Goal: Information Seeking & Learning: Check status

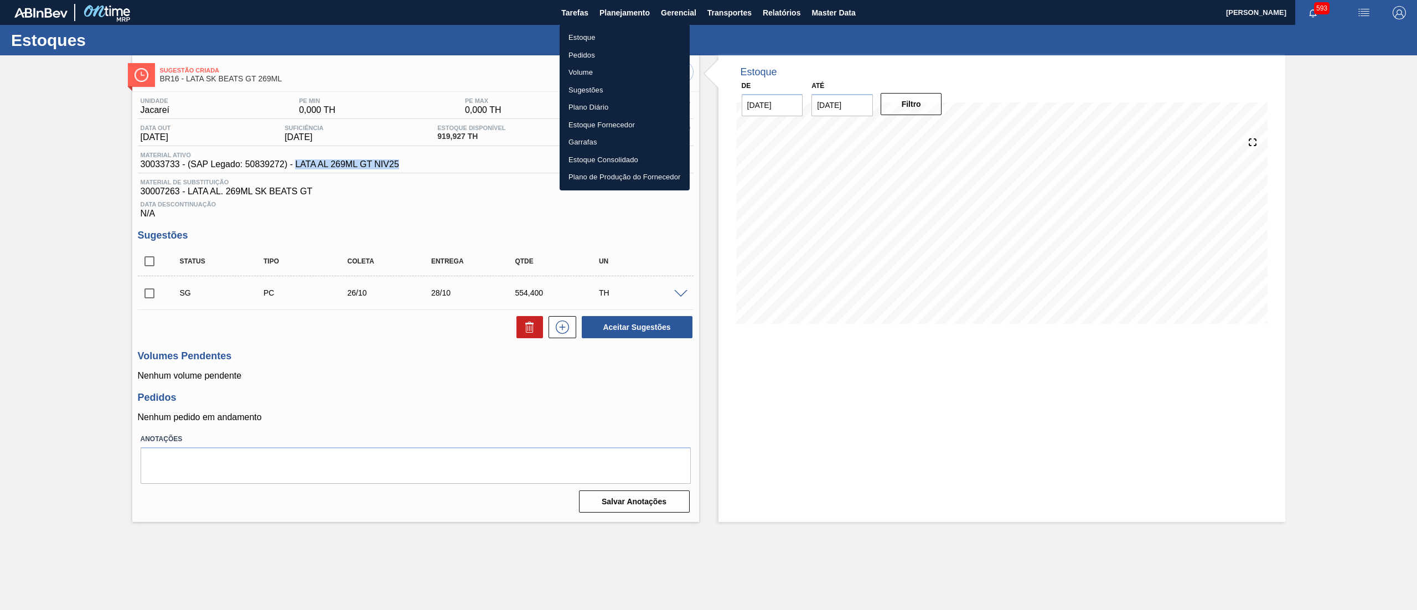
click at [605, 34] on li "Estoque" at bounding box center [625, 38] width 130 height 18
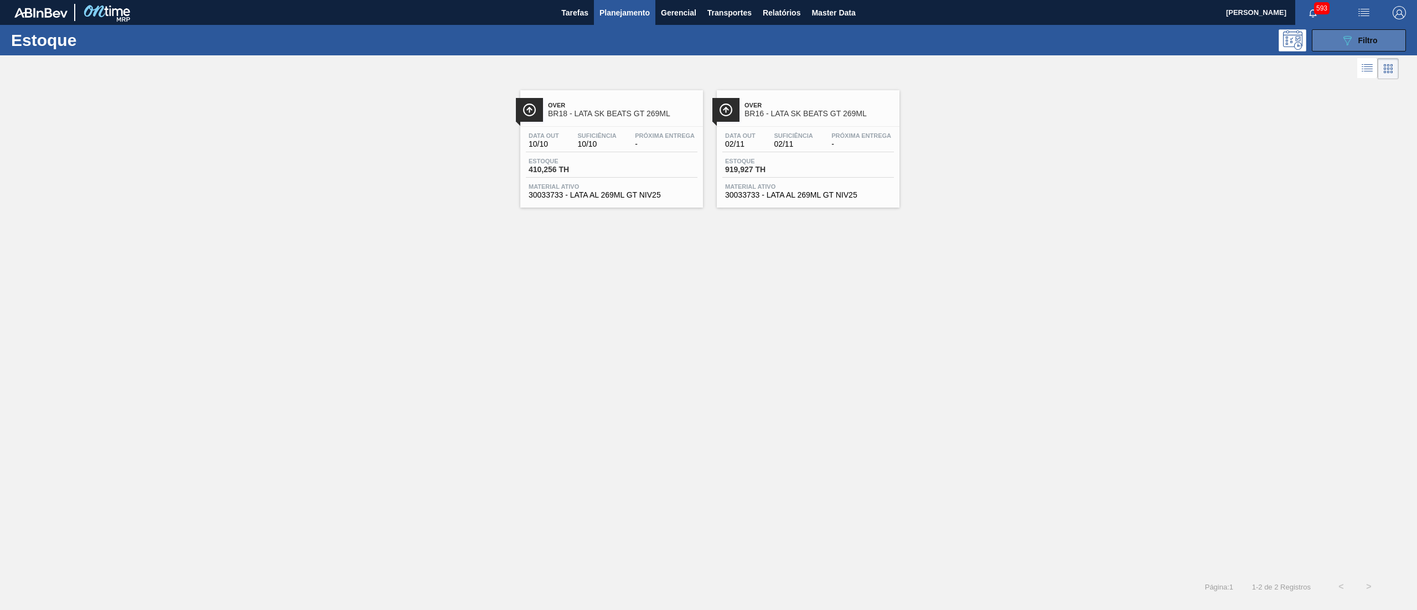
click at [1318, 41] on button "089F7B8B-B2A5-4AFE-B5C0-19BA573D28AC Filtro" at bounding box center [1359, 40] width 94 height 22
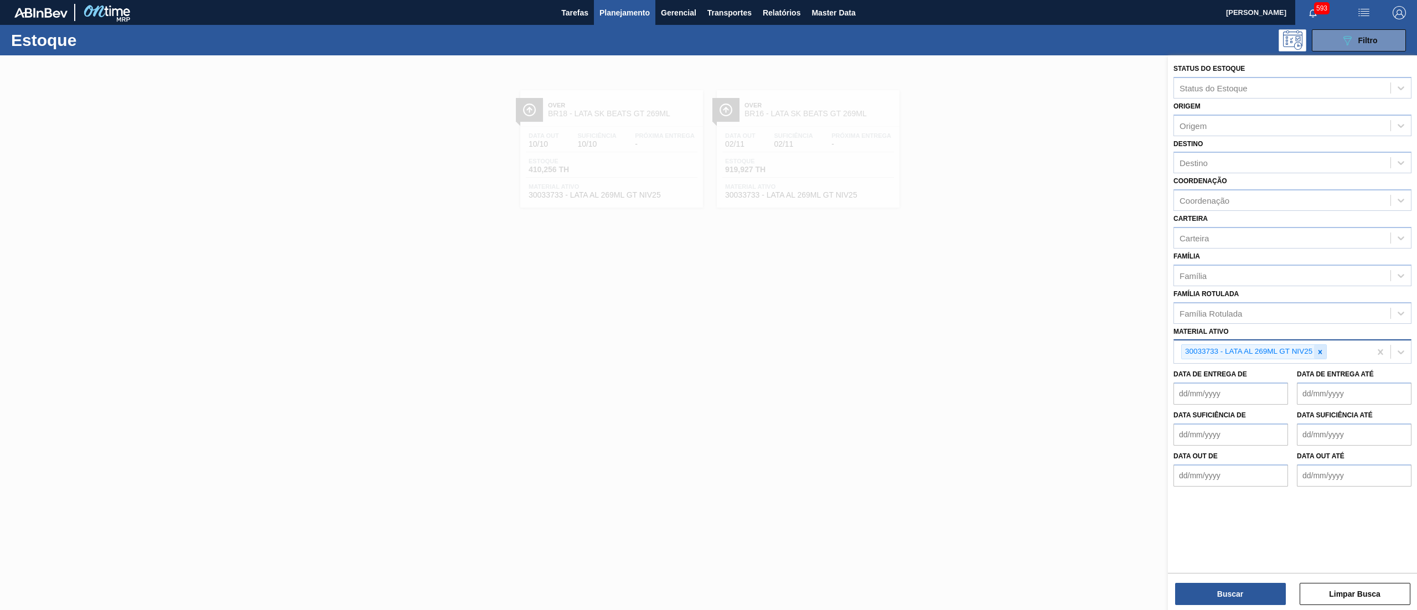
click at [1320, 348] on icon at bounding box center [1320, 352] width 8 height 8
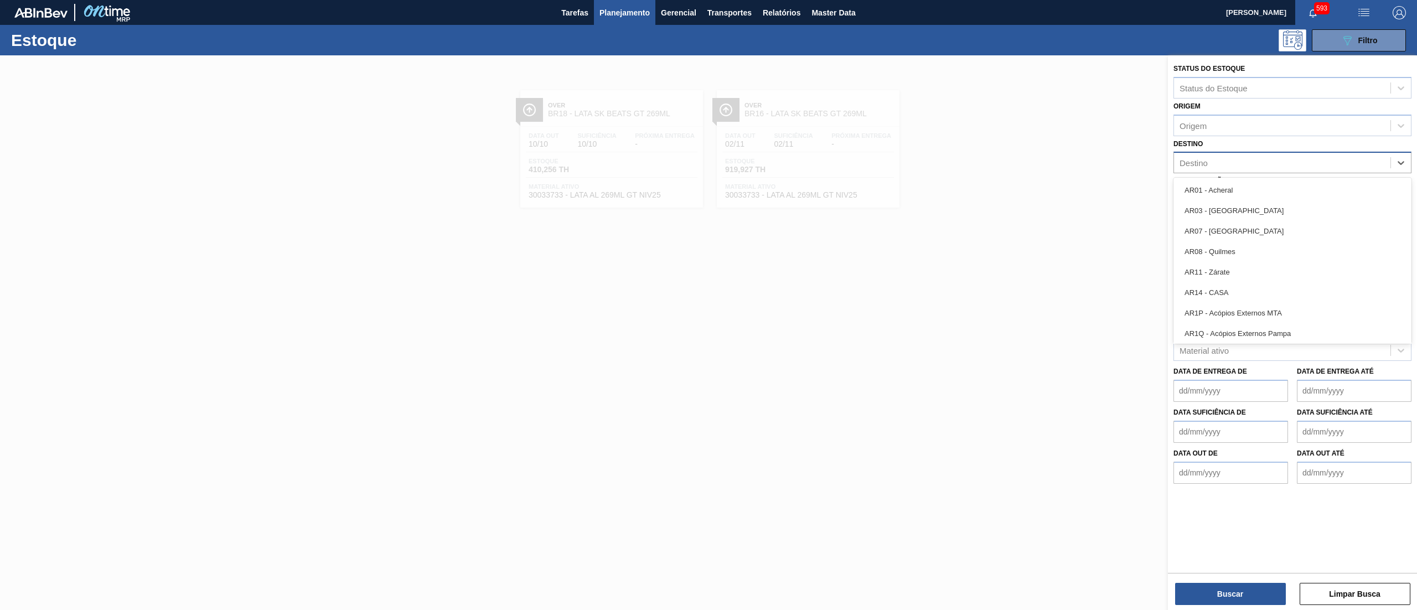
click at [1221, 162] on div "Destino" at bounding box center [1282, 163] width 216 height 16
type input "15"
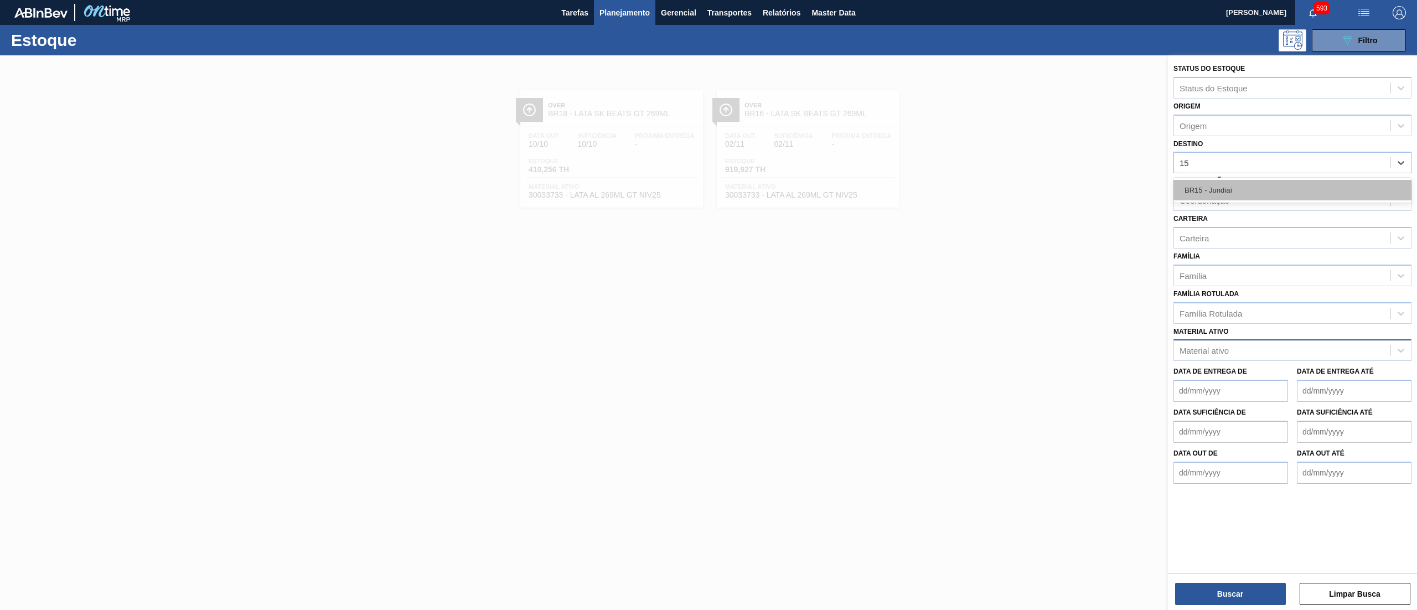
click at [1209, 188] on div "BR15 - Jundiaí" at bounding box center [1292, 190] width 238 height 20
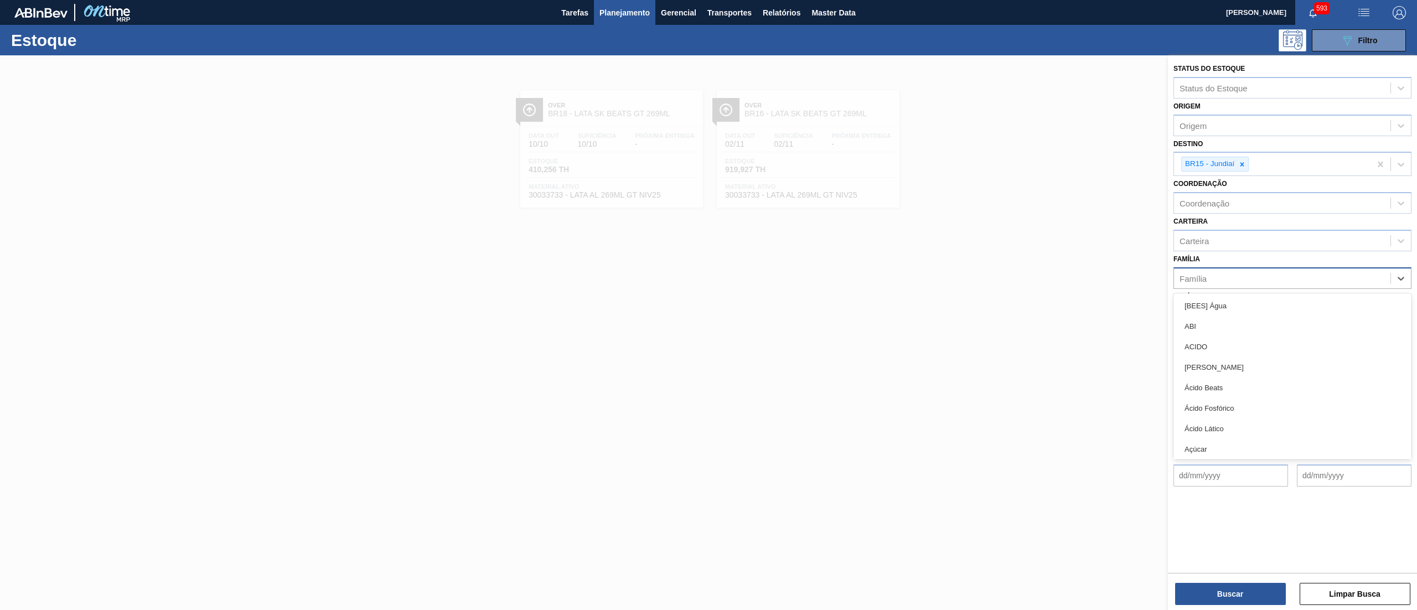
click at [1198, 270] on div "Família" at bounding box center [1282, 278] width 216 height 16
type input "PLÁST"
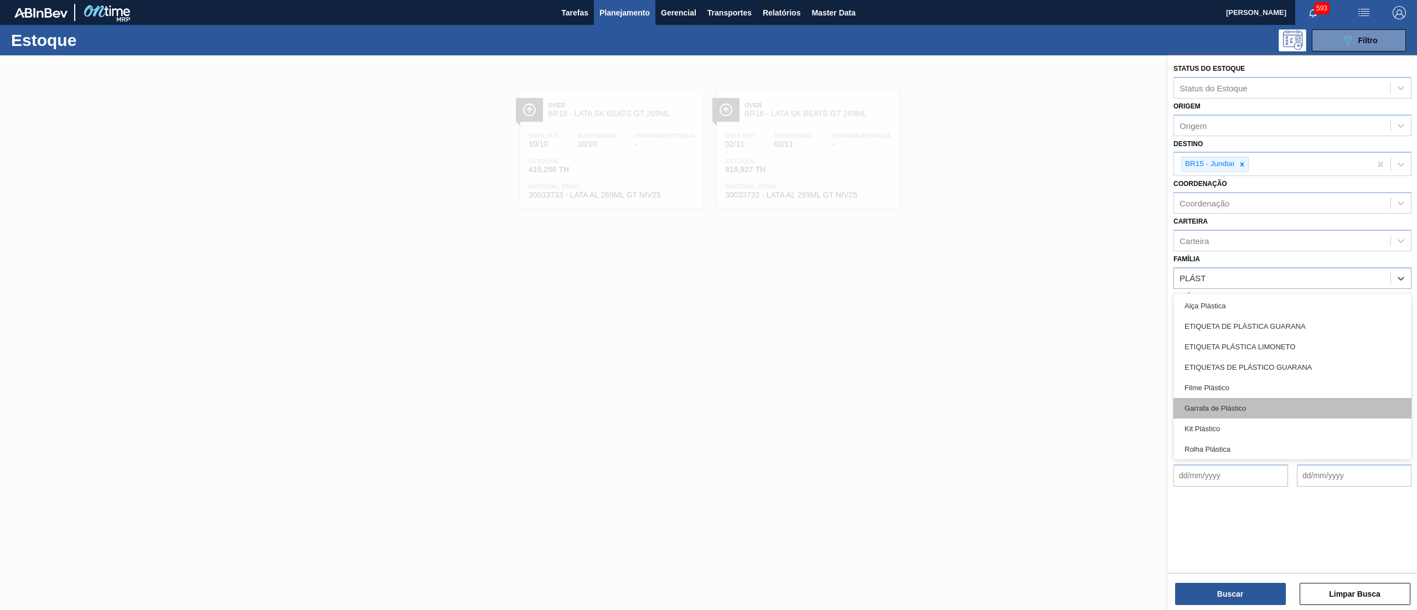
scroll to position [43, 0]
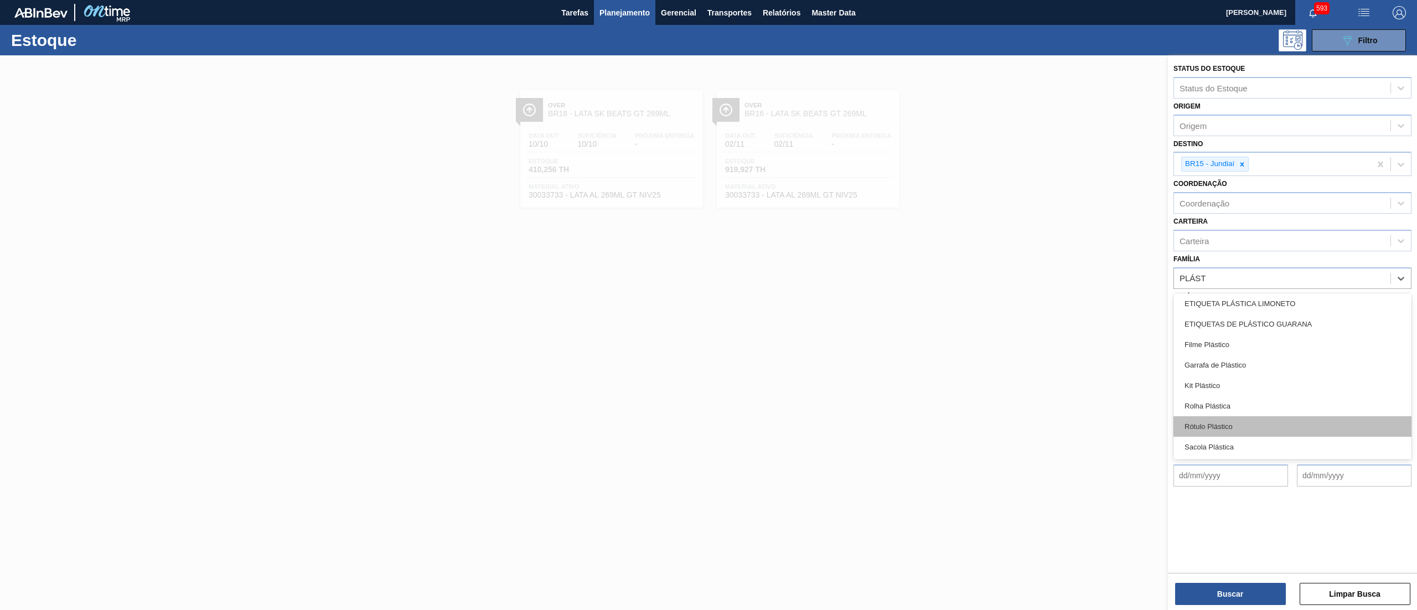
click at [1295, 425] on div "Rótulo Plástico" at bounding box center [1292, 426] width 238 height 20
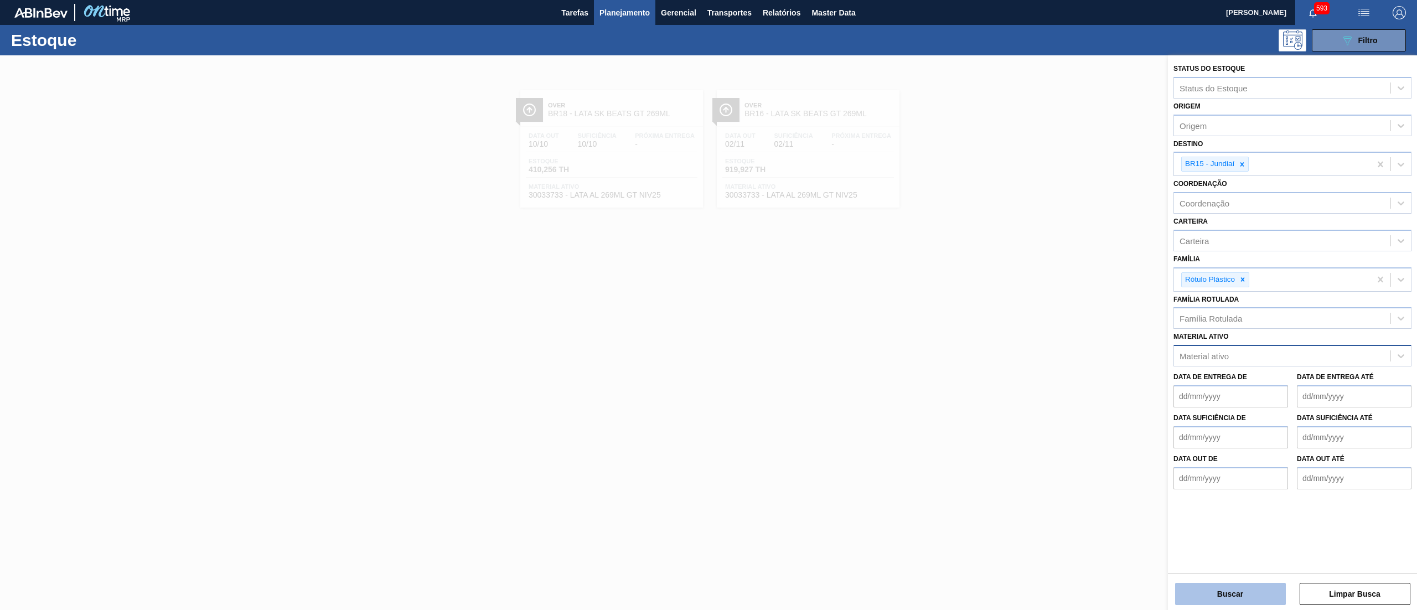
click at [1229, 591] on button "Buscar" at bounding box center [1230, 594] width 111 height 22
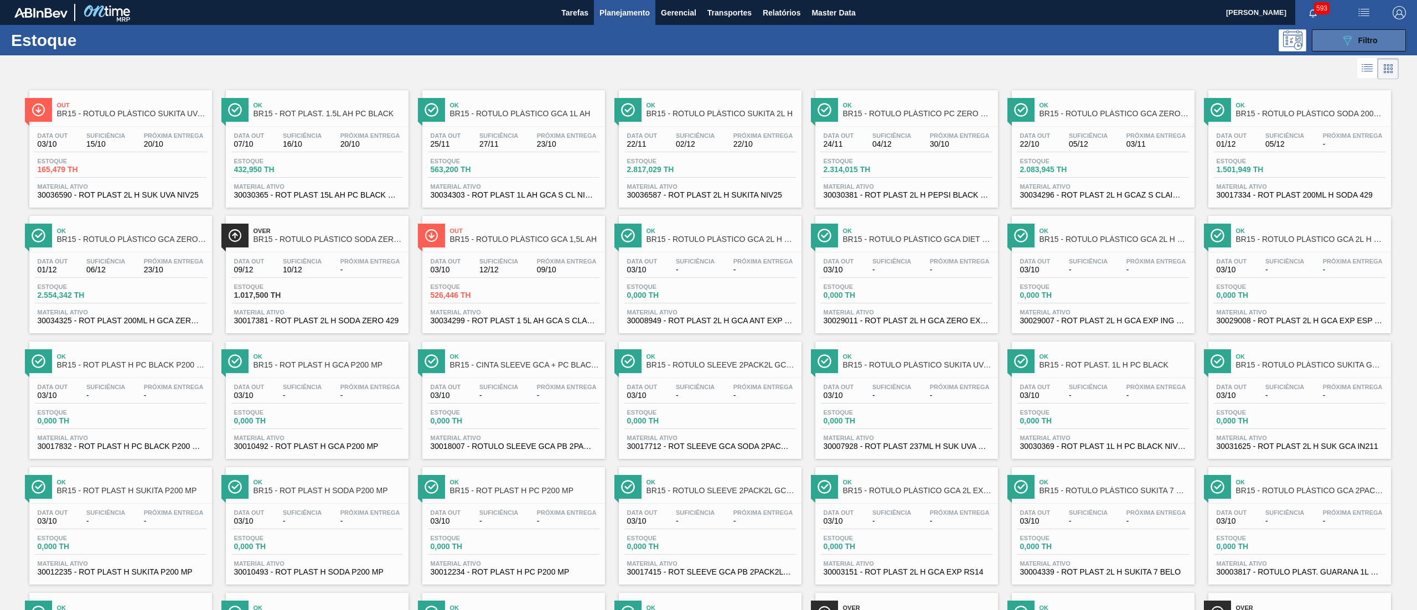
click at [1325, 37] on button "089F7B8B-B2A5-4AFE-B5C0-19BA573D28AC Filtro" at bounding box center [1359, 40] width 94 height 22
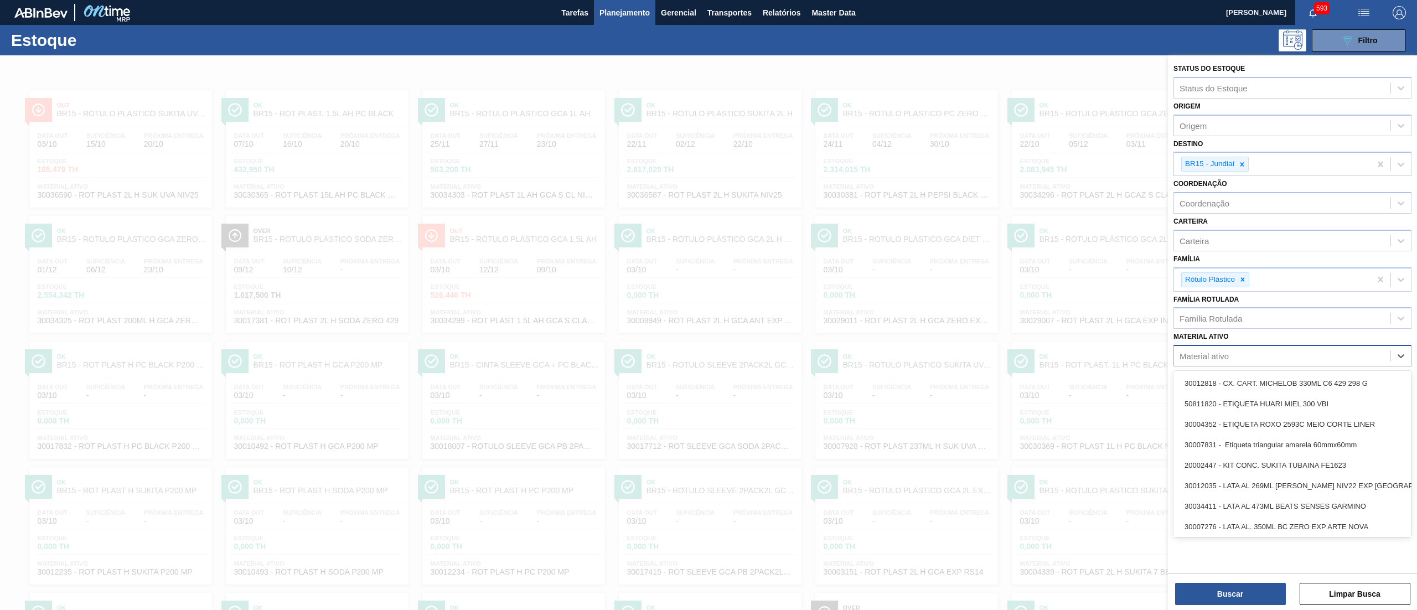
click at [1258, 354] on div "Material ativo" at bounding box center [1282, 356] width 216 height 16
paste ativo "RÓTULO PLÁSTICO SUKITA UVA MISTA 200ML H"
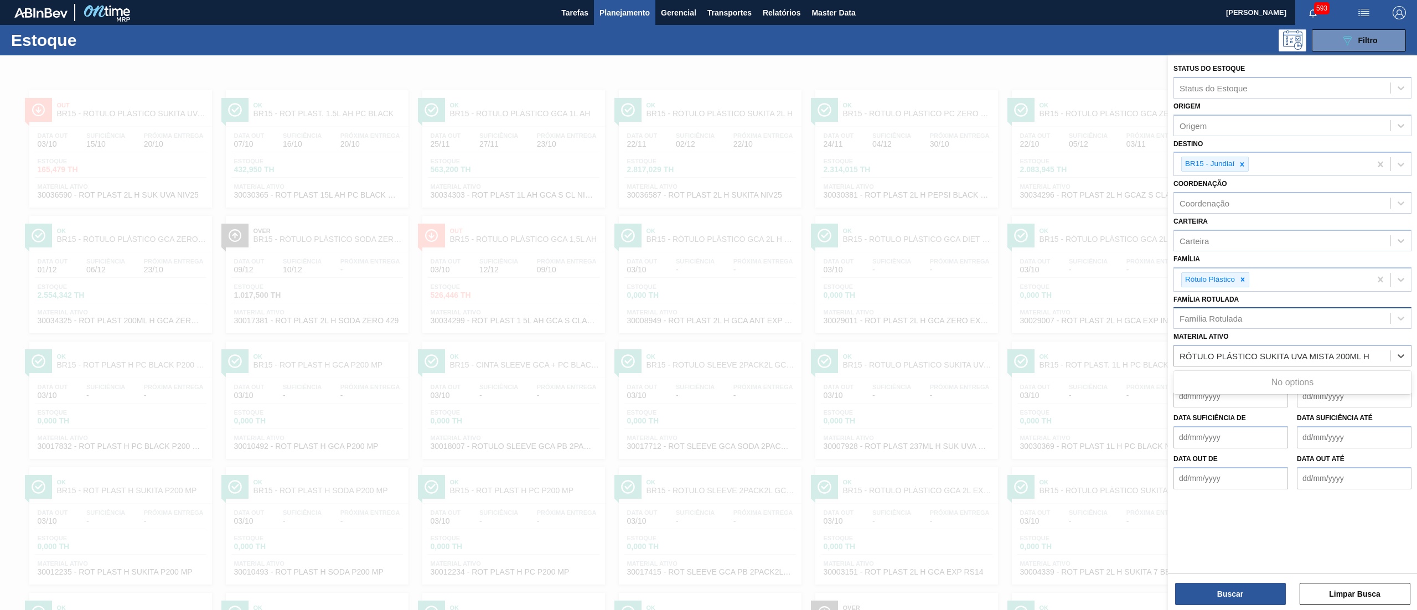
type ativo "RÓTULO PLÁSTICO SUKITA UVA MISTA 200ML H"
click at [1268, 323] on div "Família Rotulada" at bounding box center [1282, 319] width 216 height 16
paste Rotulada "RÓTULO PLÁSTICO SUKITA UVA MISTA 200ML H"
type Rotulada "RÓTULO PLÁSTICO SUKITA UVA MISTA 200ML H"
click at [1265, 347] on div "RÓTULO PLÁSTICO SUKITA UVA MISTA 200ML H" at bounding box center [1292, 345] width 238 height 20
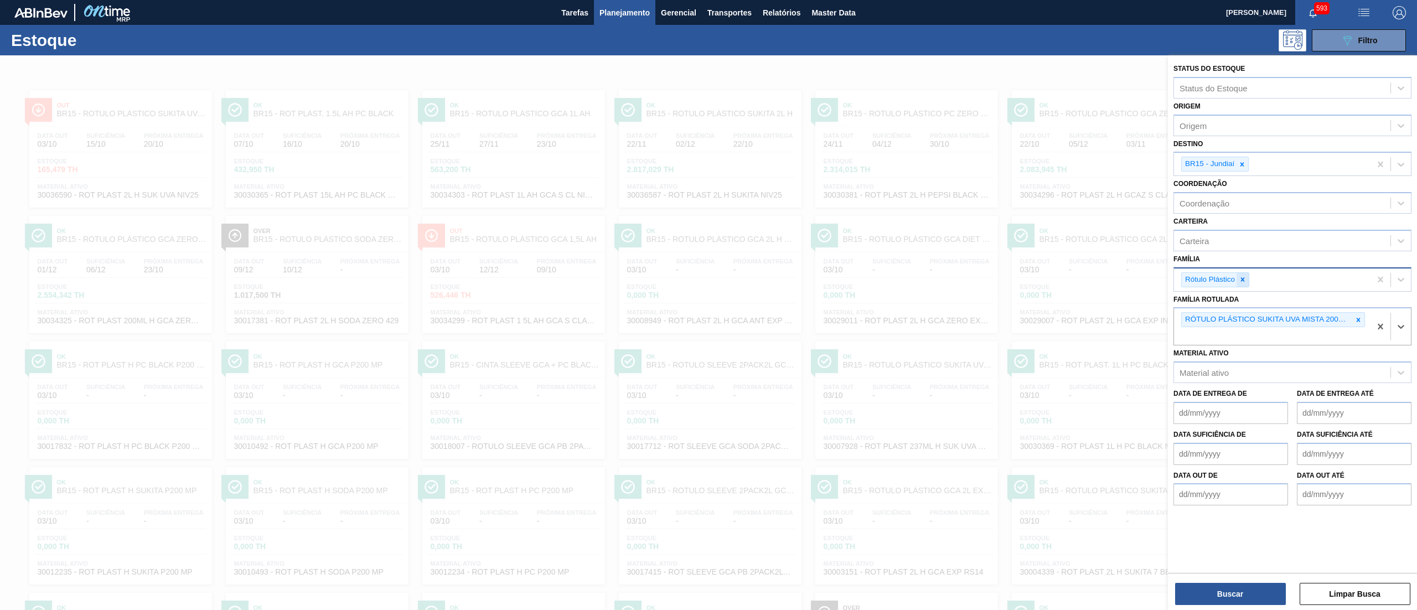
click at [1243, 273] on div at bounding box center [1243, 280] width 12 height 14
click at [1239, 164] on icon at bounding box center [1242, 165] width 8 height 8
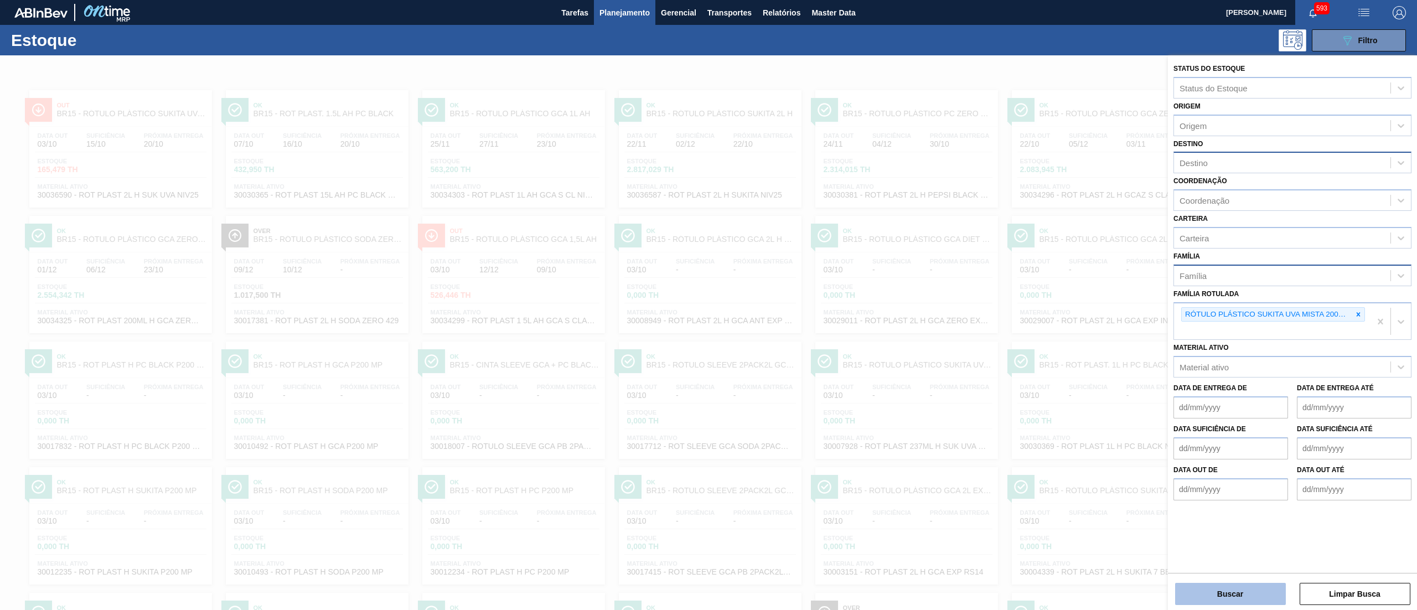
click at [1187, 583] on button "Buscar" at bounding box center [1230, 594] width 111 height 22
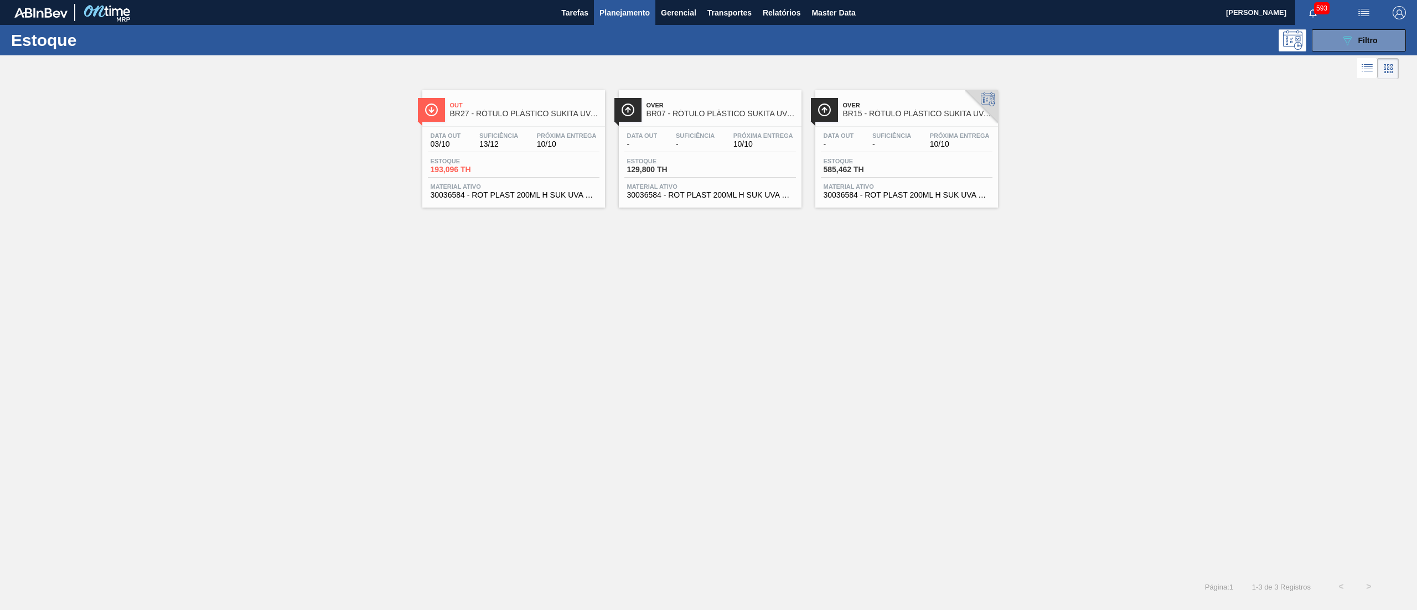
click at [575, 199] on span "30036584 - ROT PLAST 200ML H SUK UVA NIV25" at bounding box center [514, 195] width 166 height 8
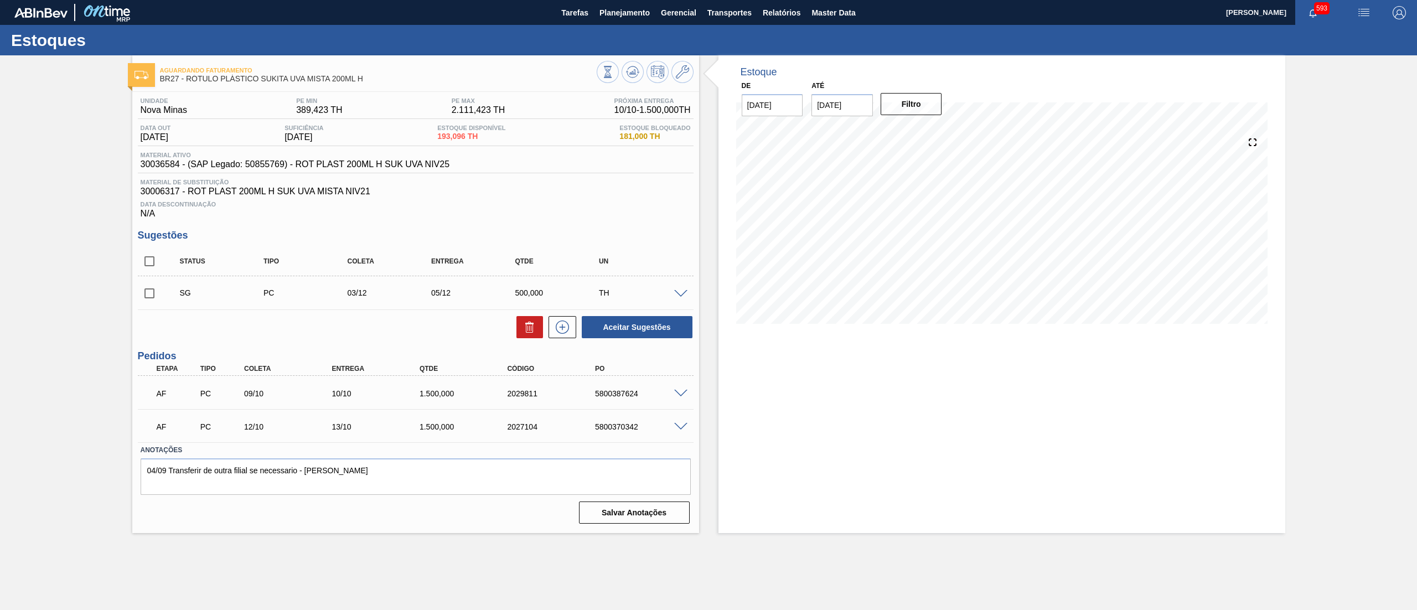
click at [682, 391] on span at bounding box center [680, 394] width 13 height 8
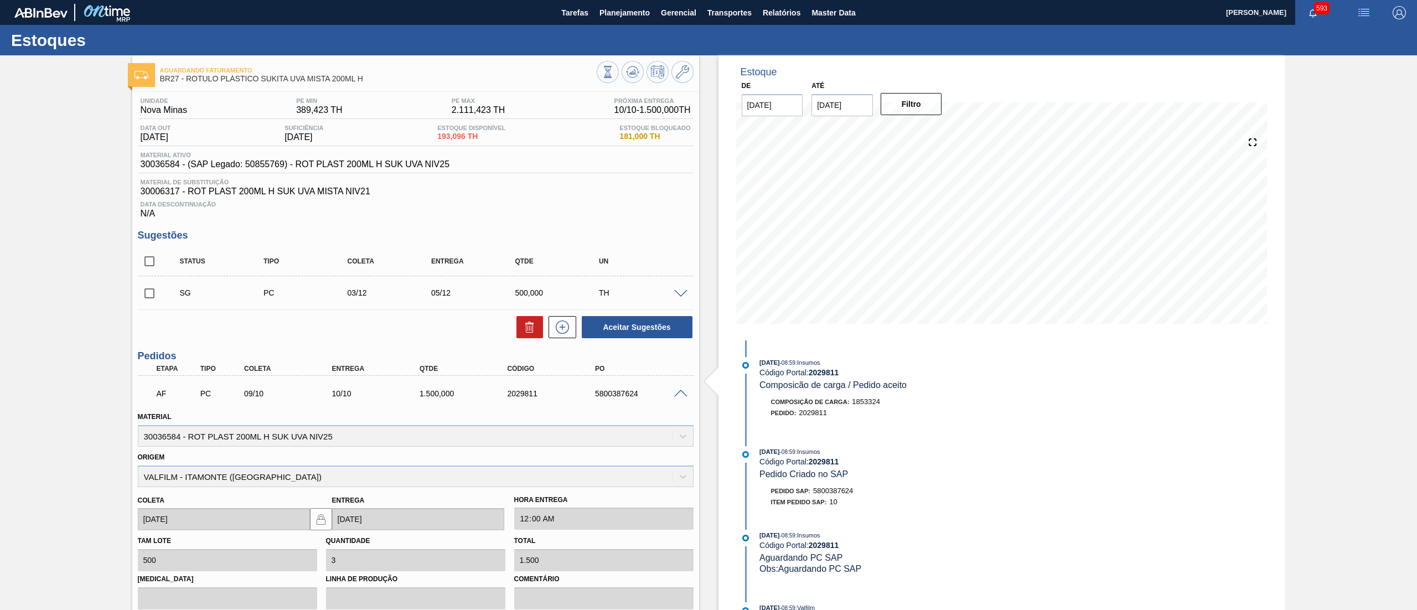
click at [681, 391] on span at bounding box center [680, 394] width 13 height 8
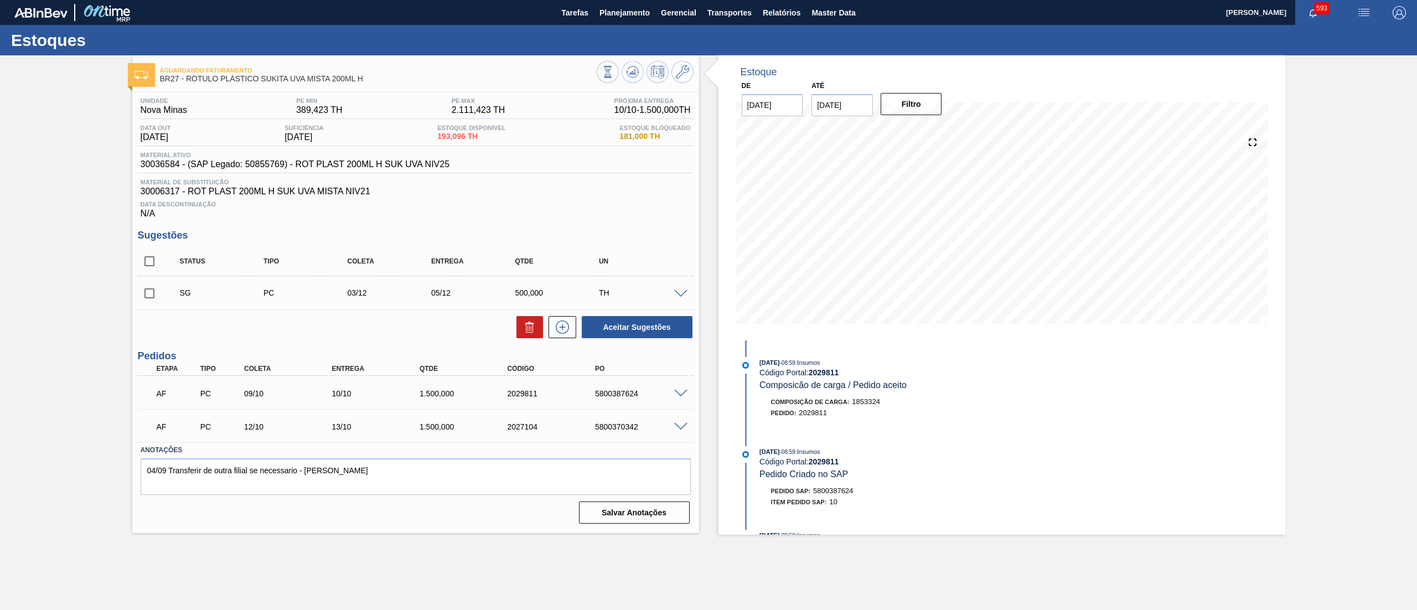
click at [682, 428] on span at bounding box center [680, 427] width 13 height 8
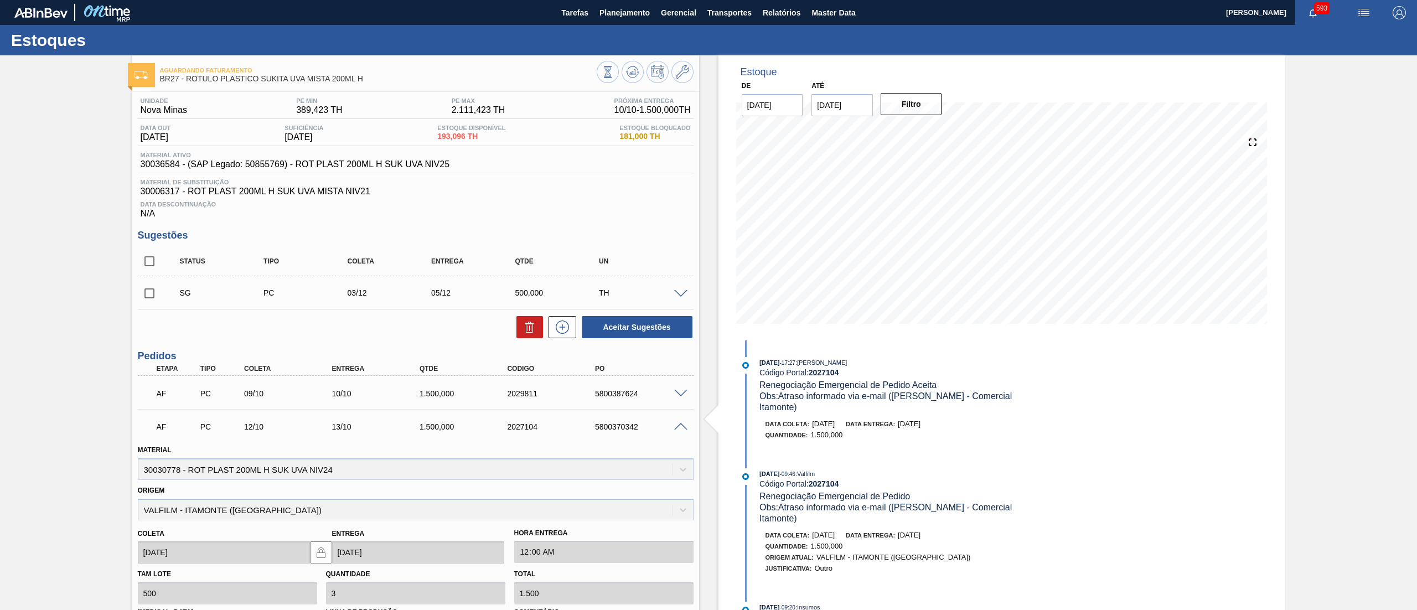
click at [682, 428] on span at bounding box center [680, 427] width 13 height 8
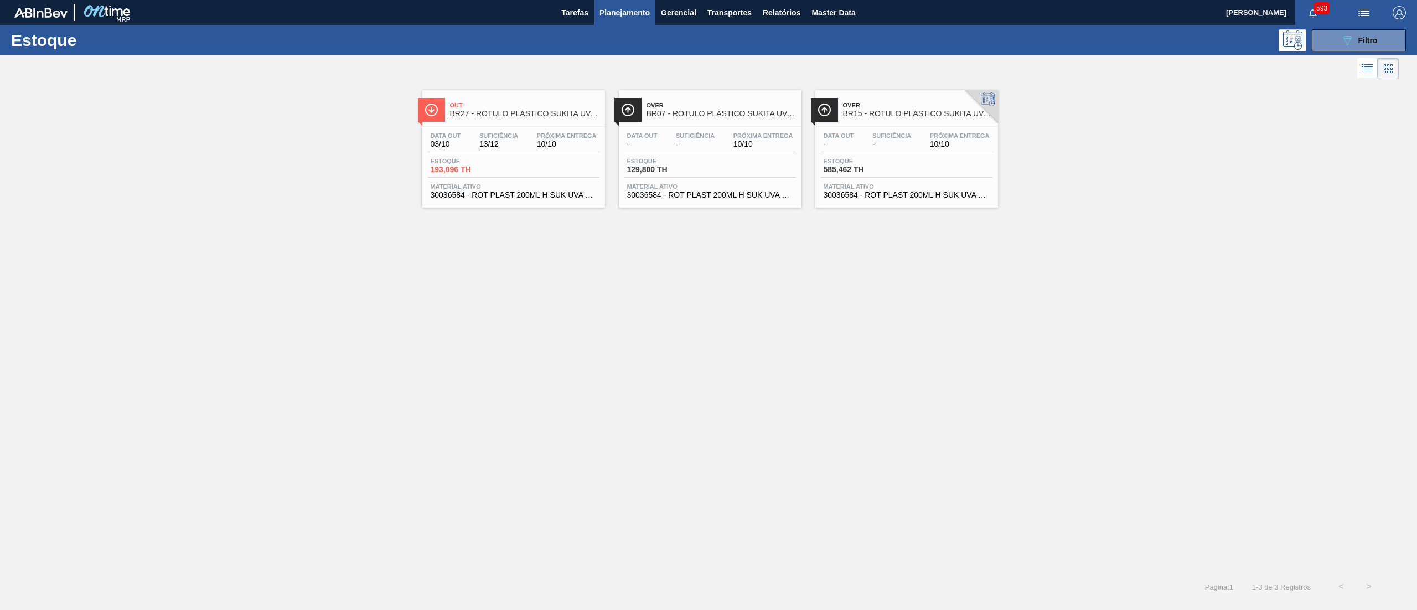
click at [881, 197] on span "30036584 - ROT PLAST 200ML H SUK UVA NIV25" at bounding box center [907, 195] width 166 height 8
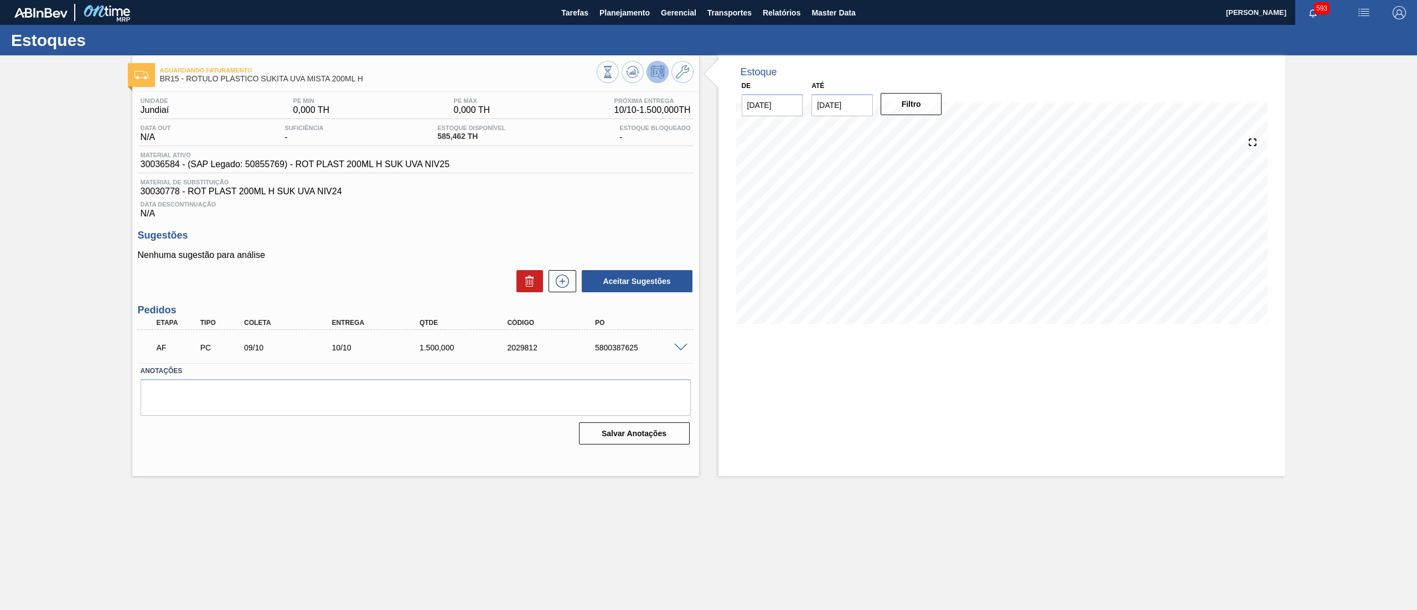
click at [682, 344] on span at bounding box center [680, 348] width 13 height 8
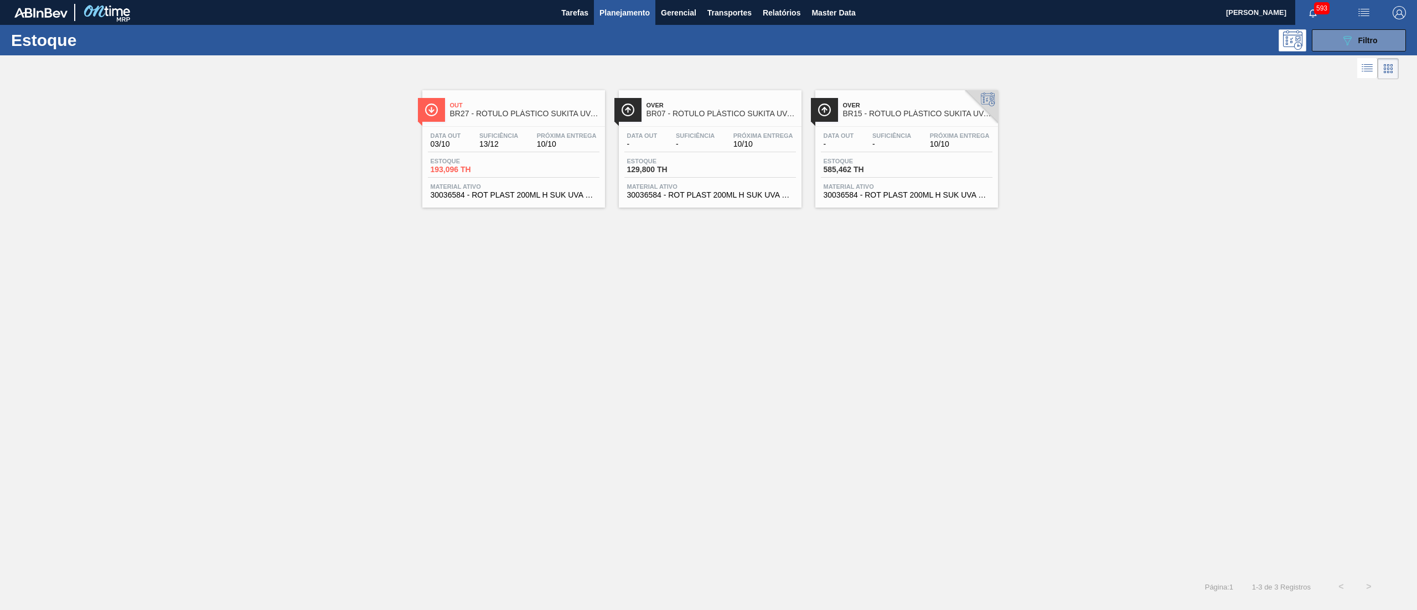
click at [671, 200] on div "Data out - Suficiência - Próxima Entrega 10/10 Estoque 129,800 TH Material ativ…" at bounding box center [710, 164] width 183 height 75
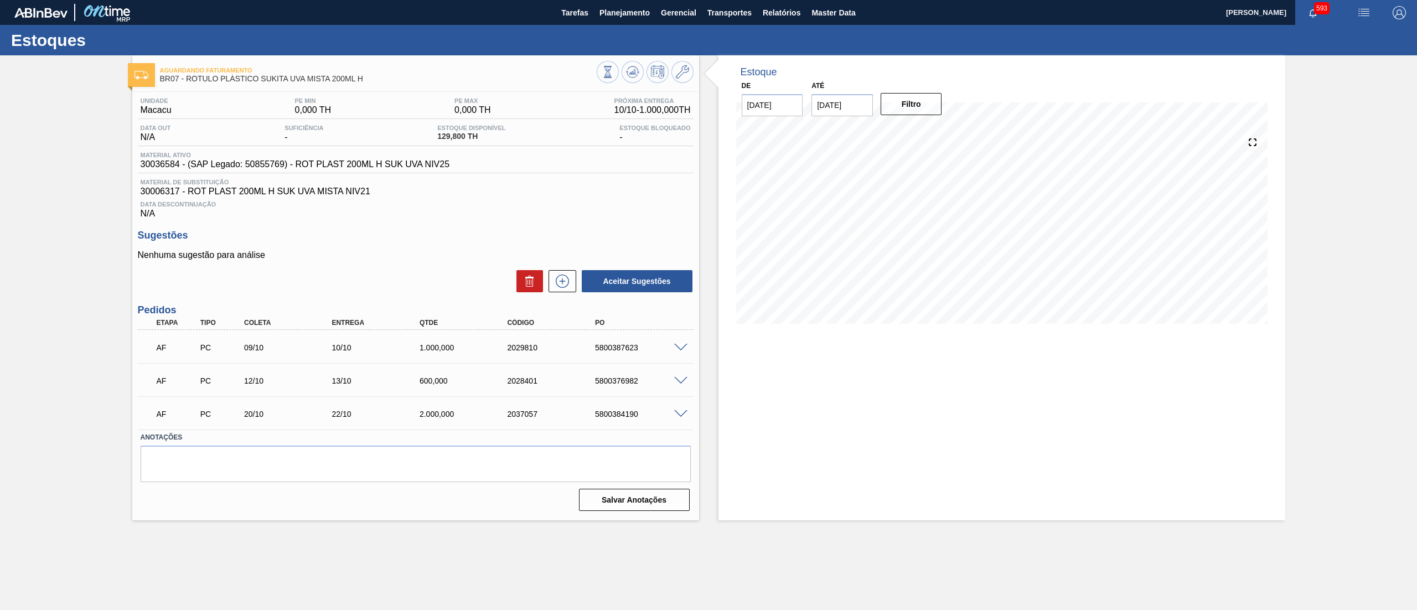
click at [680, 416] on span at bounding box center [680, 414] width 13 height 8
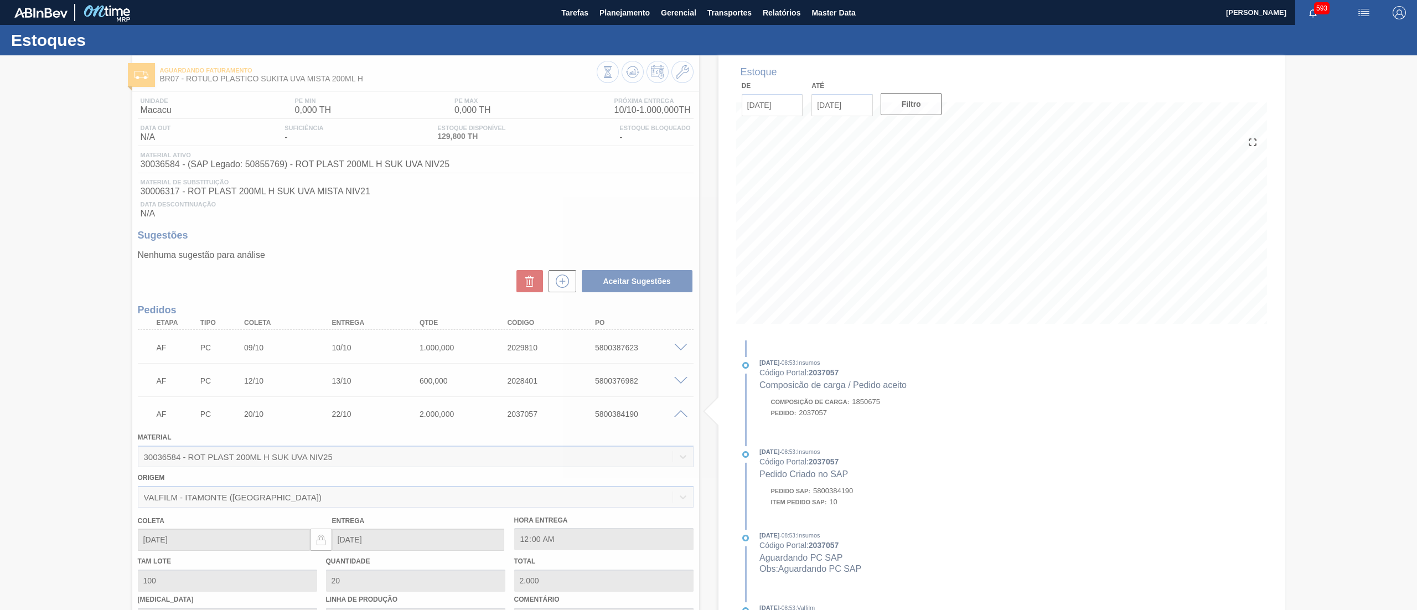
click at [680, 416] on div at bounding box center [708, 332] width 1417 height 555
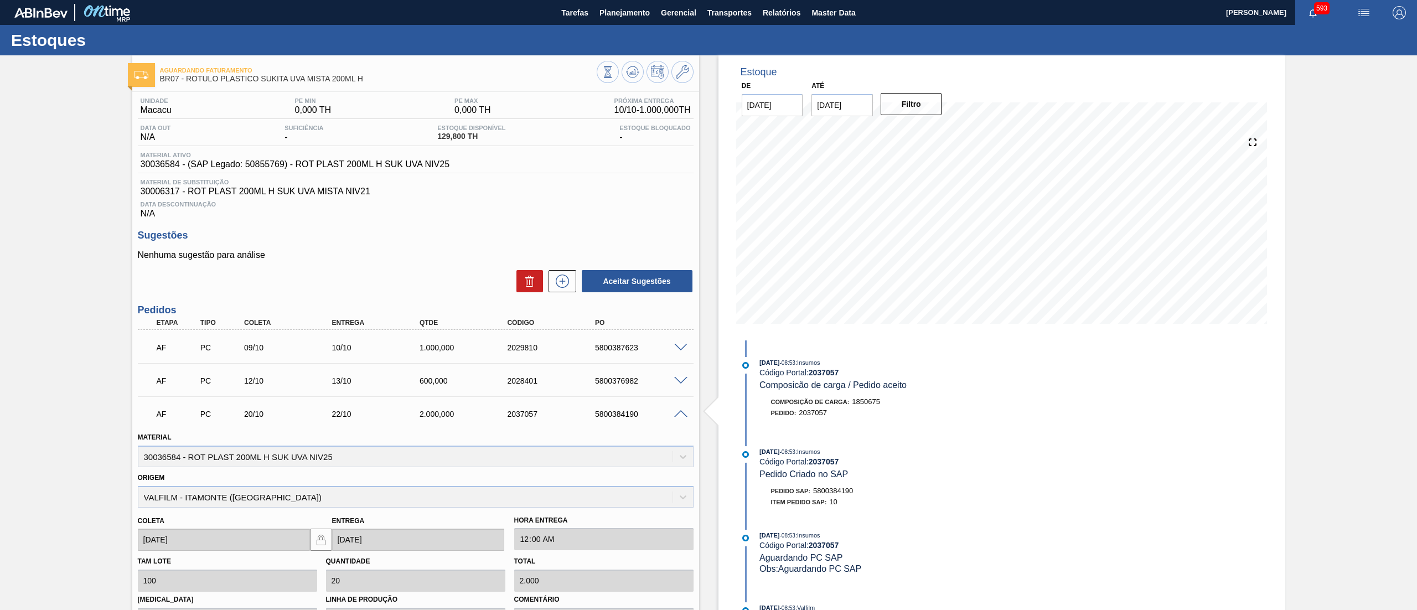
click at [680, 414] on span at bounding box center [680, 414] width 13 height 8
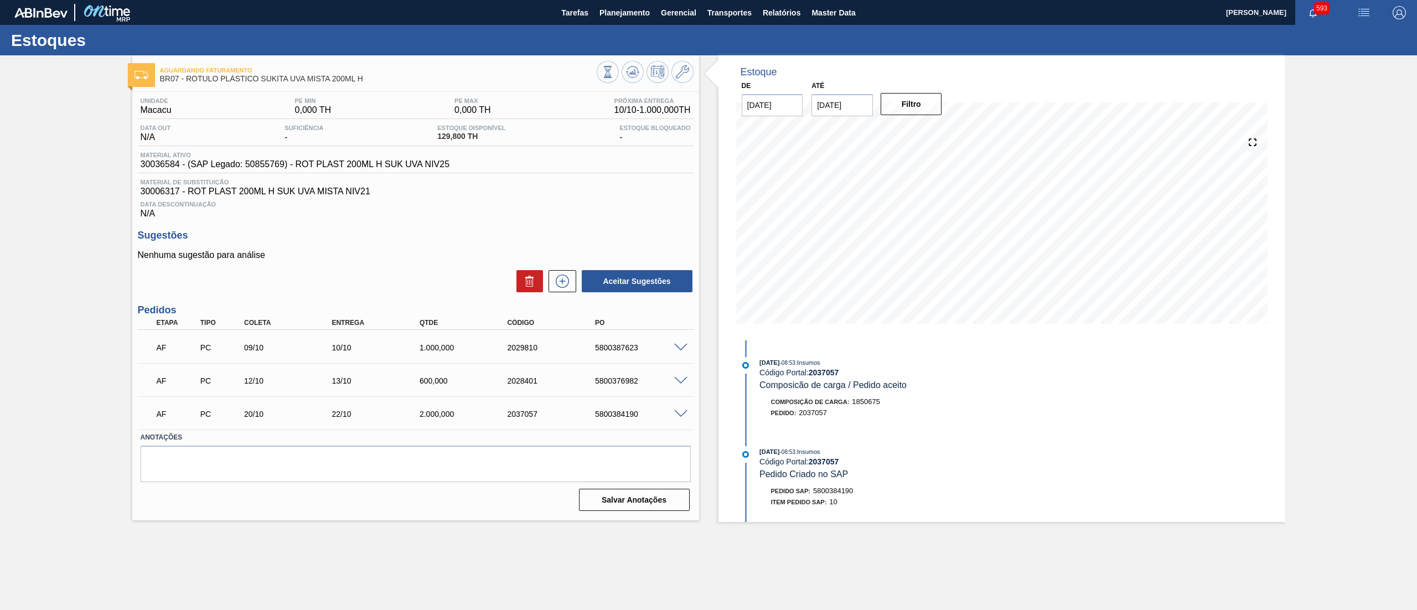
click at [681, 379] on span at bounding box center [680, 381] width 13 height 8
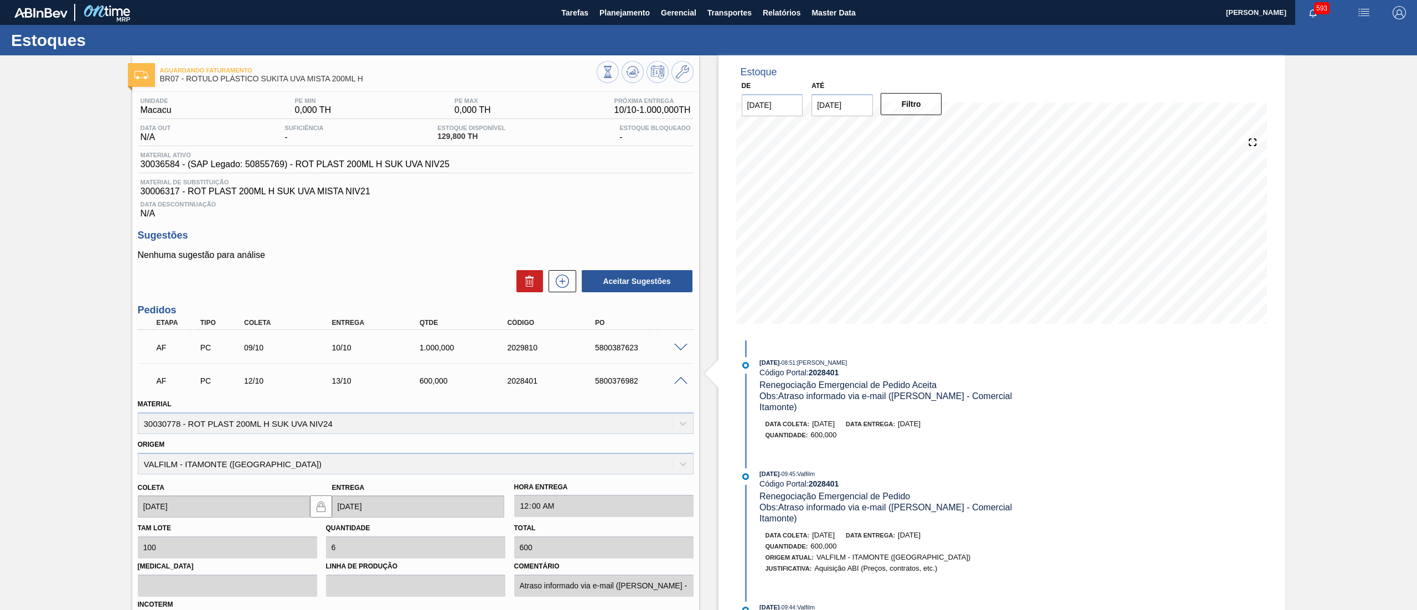
click at [681, 379] on span at bounding box center [680, 381] width 13 height 8
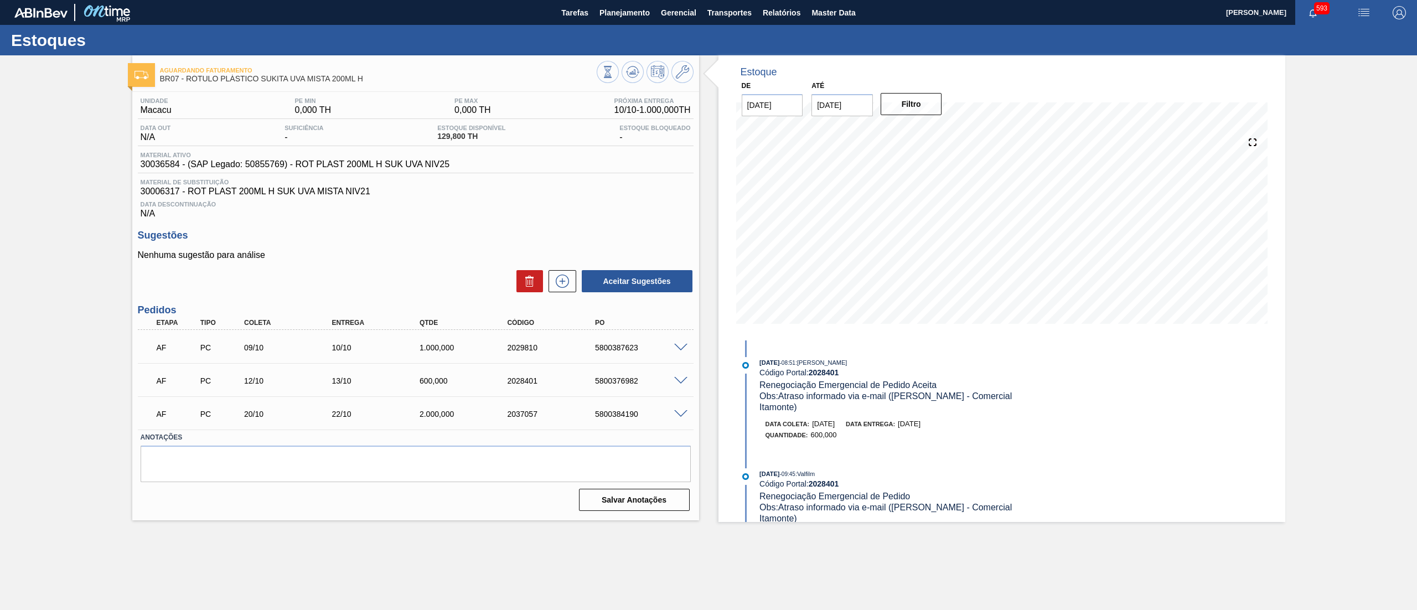
click at [685, 383] on span at bounding box center [680, 381] width 13 height 8
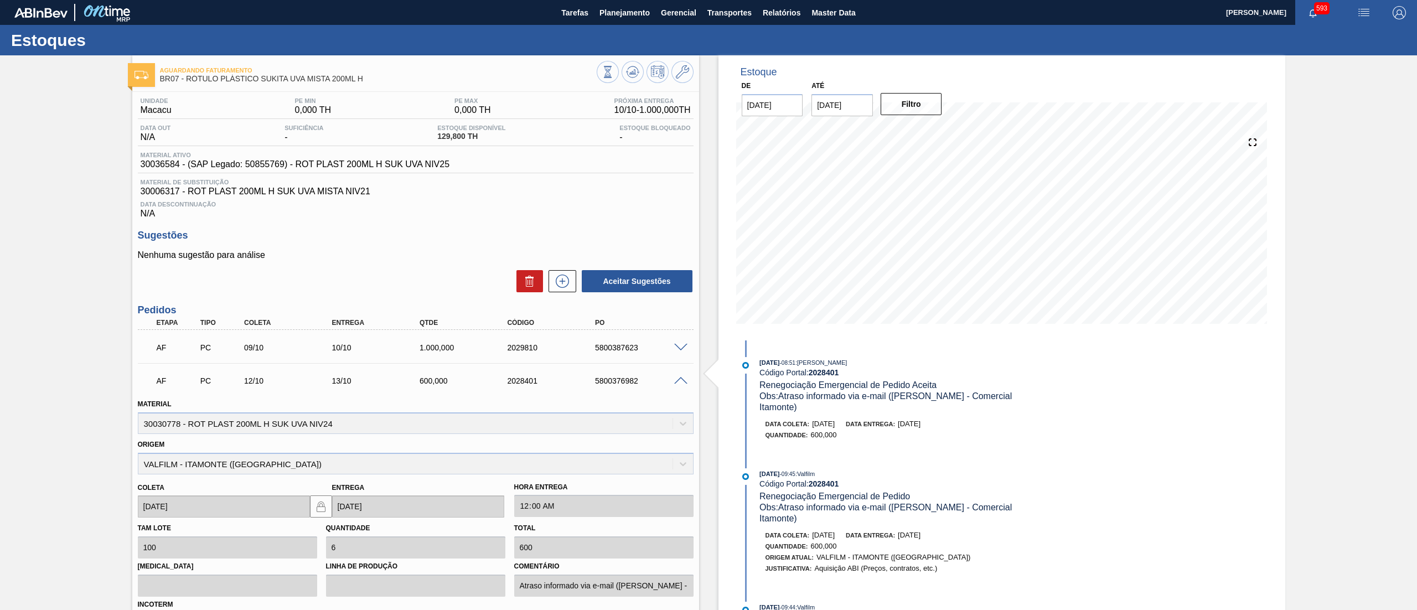
click at [682, 385] on span at bounding box center [680, 381] width 13 height 8
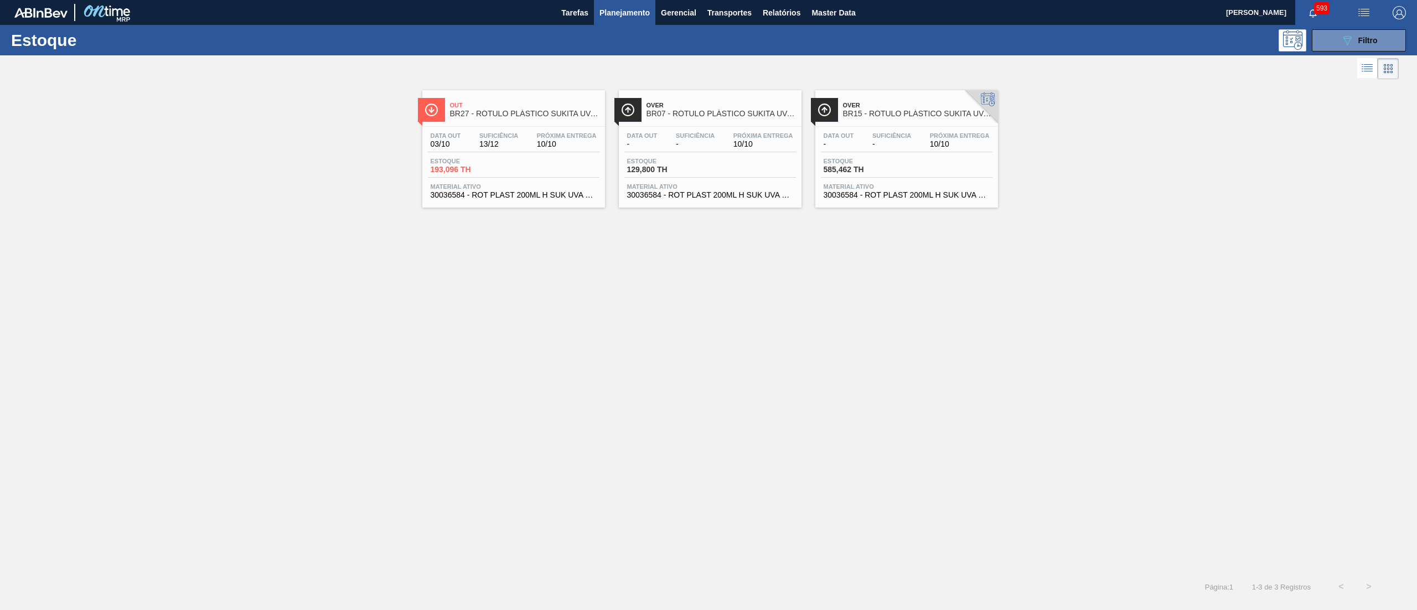
click at [552, 201] on div "Data out 03/10 Suficiência 13/12 Próxima Entrega 10/10 Estoque 193,096 TH Mater…" at bounding box center [513, 164] width 183 height 75
